Goal: Information Seeking & Learning: Learn about a topic

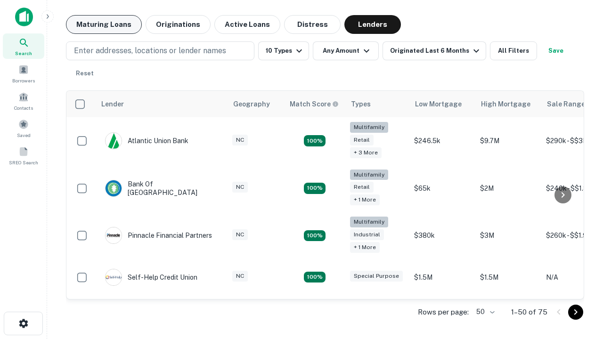
click at [104, 24] on button "Maturing Loans" at bounding box center [104, 24] width 76 height 19
